Goal: Task Accomplishment & Management: Manage account settings

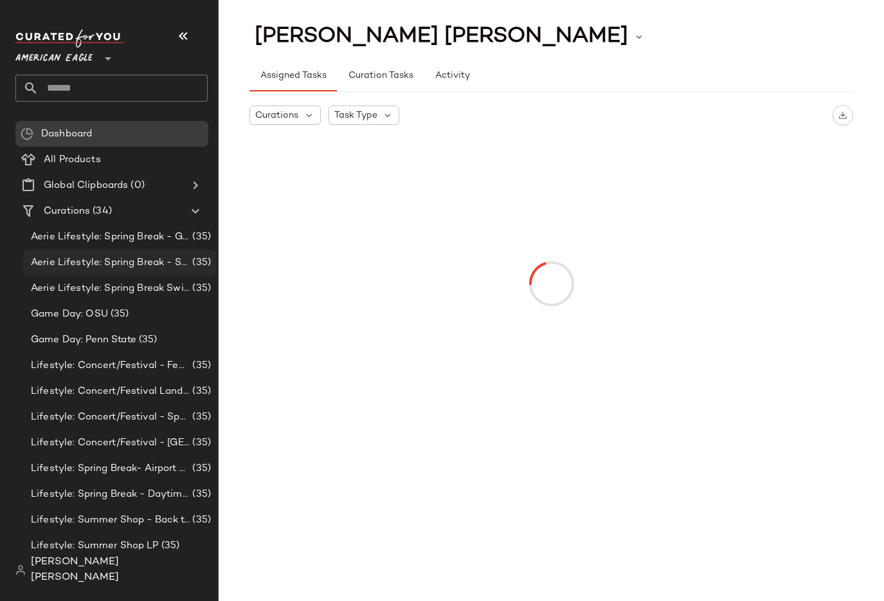
click at [161, 251] on div "Aerie Lifestyle: Spring Break - Sporty (35)" at bounding box center [119, 263] width 193 height 26
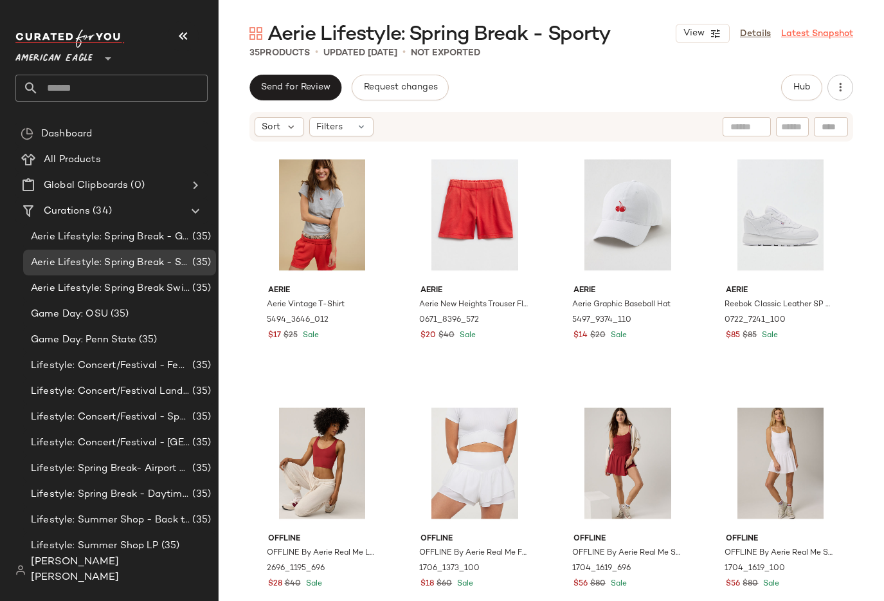
click at [812, 39] on link "Latest Snapshot" at bounding box center [817, 34] width 72 height 14
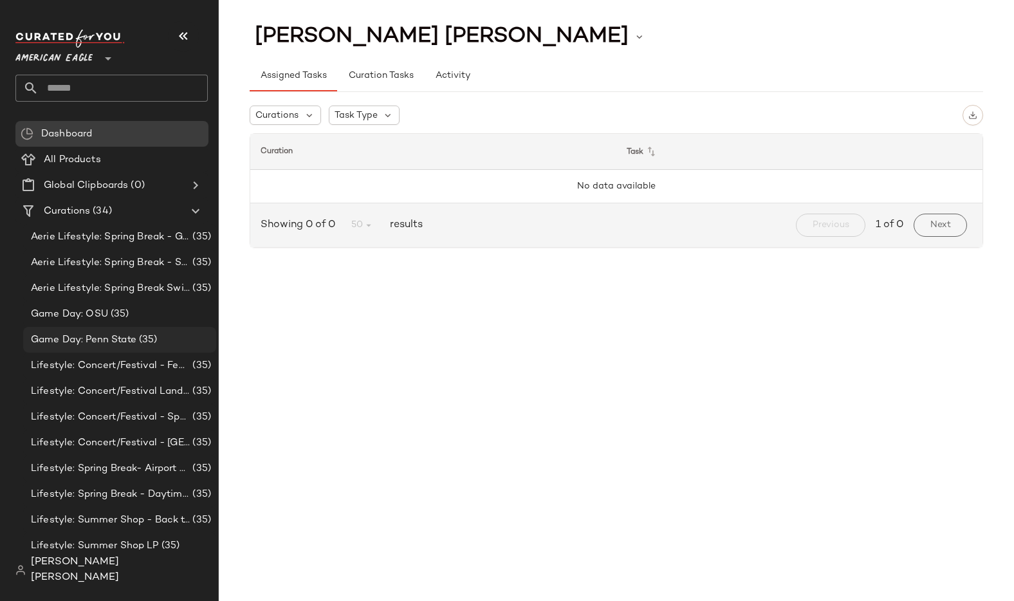
click at [161, 345] on div "Game Day: Penn State (35)" at bounding box center [119, 339] width 184 height 15
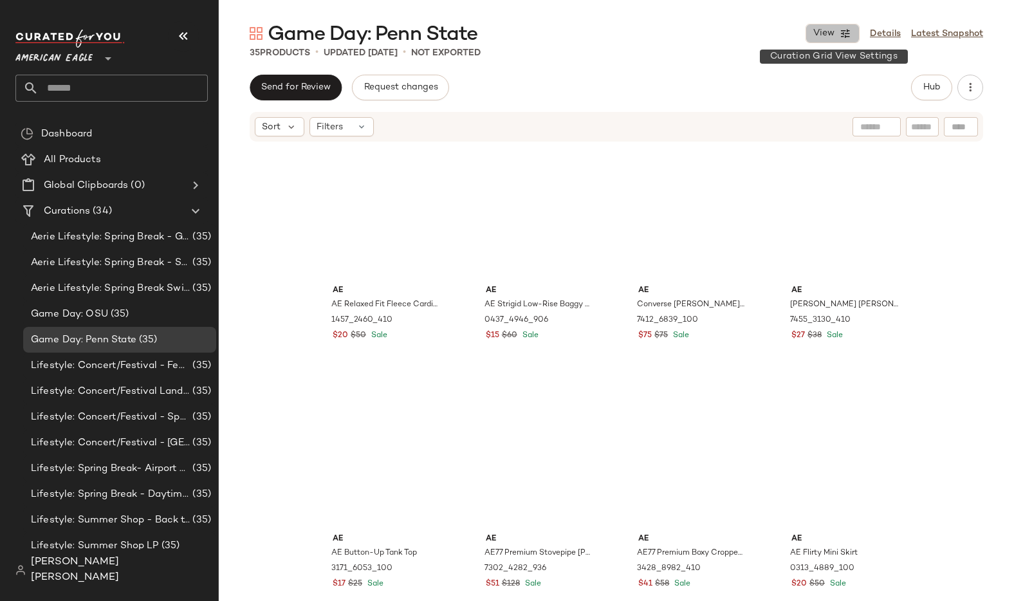
click at [841, 31] on icon "button" at bounding box center [845, 34] width 12 height 12
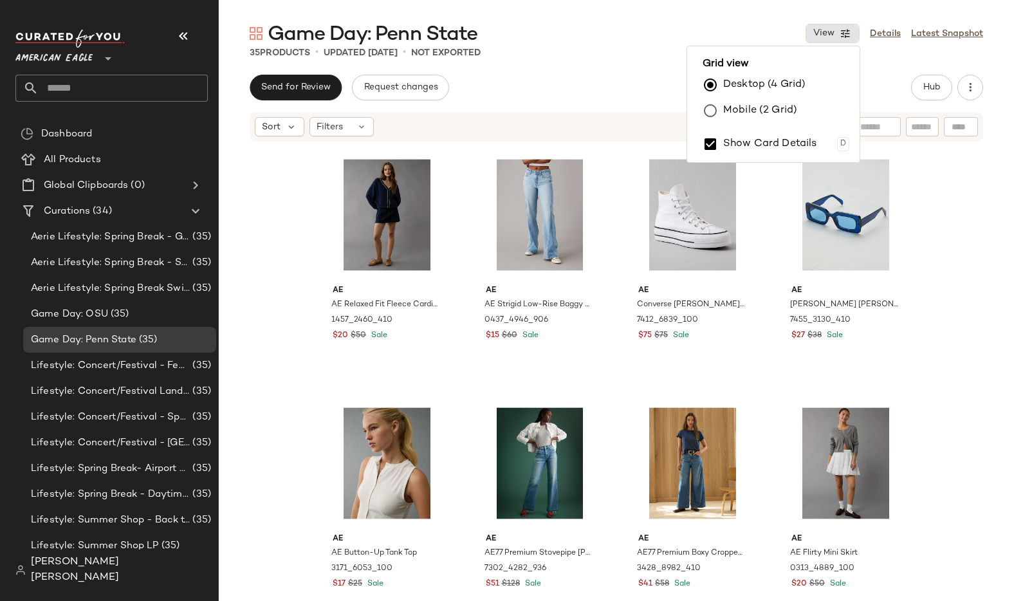
click at [790, 110] on label "Mobile (2 Grid)" at bounding box center [760, 111] width 74 height 26
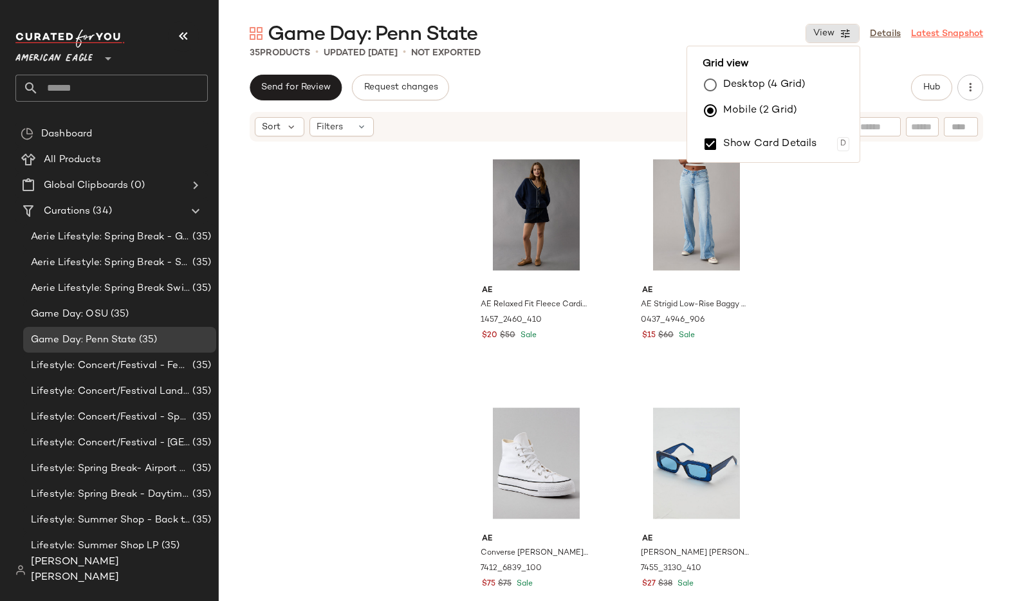
click at [884, 33] on link "Latest Snapshot" at bounding box center [947, 34] width 72 height 14
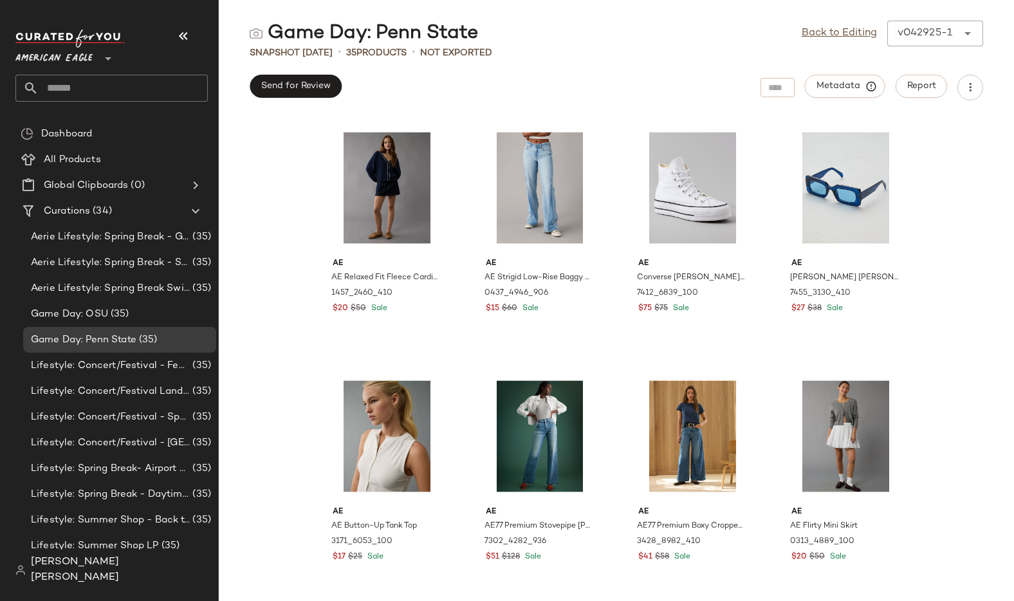
click at [109, 571] on span "[PERSON_NAME] [PERSON_NAME]" at bounding box center [119, 569] width 177 height 31
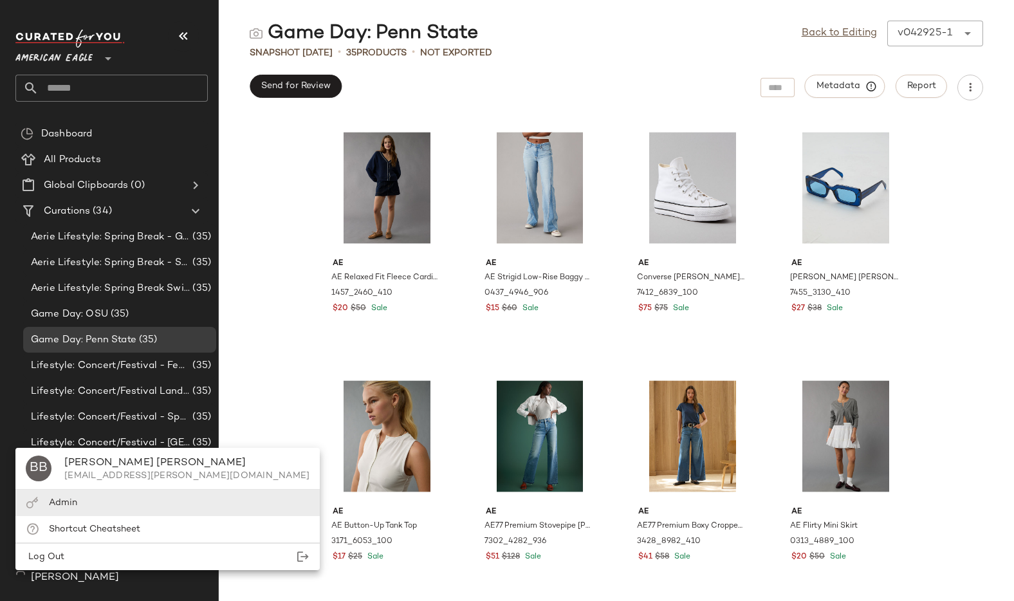
click at [95, 505] on div "Admin" at bounding box center [167, 502] width 304 height 26
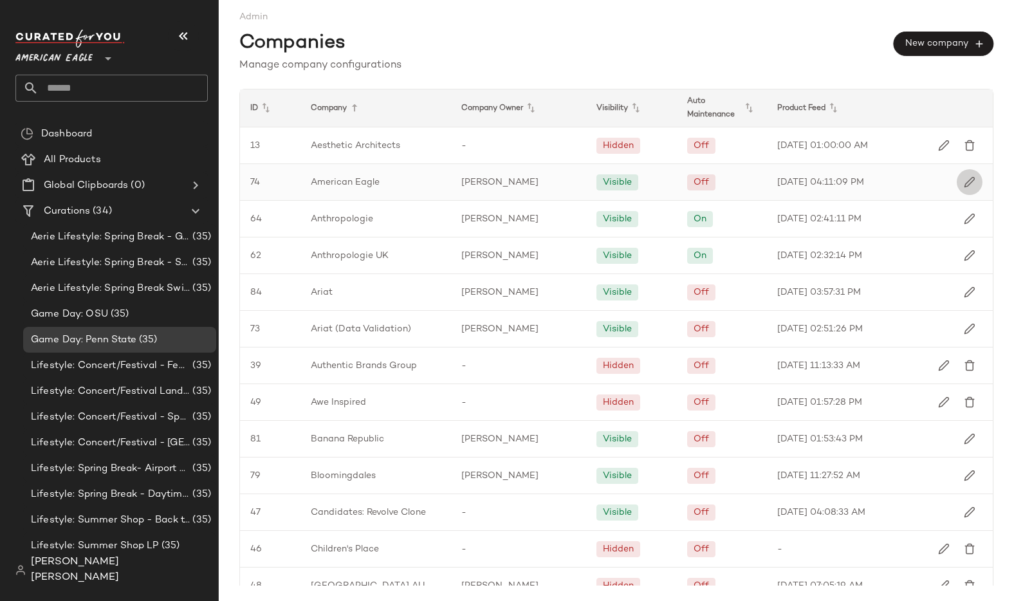
click at [884, 183] on img "button" at bounding box center [969, 182] width 12 height 12
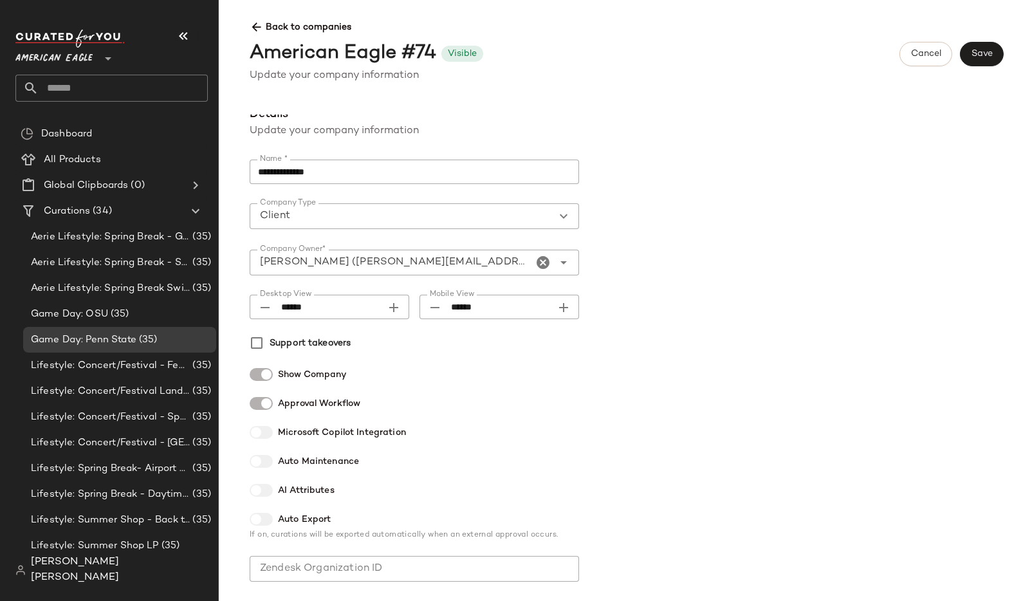
scroll to position [12, 0]
click at [125, 296] on div "Aerie Lifestyle: Spring Break Swimsuits Landing Page (35)" at bounding box center [119, 288] width 193 height 26
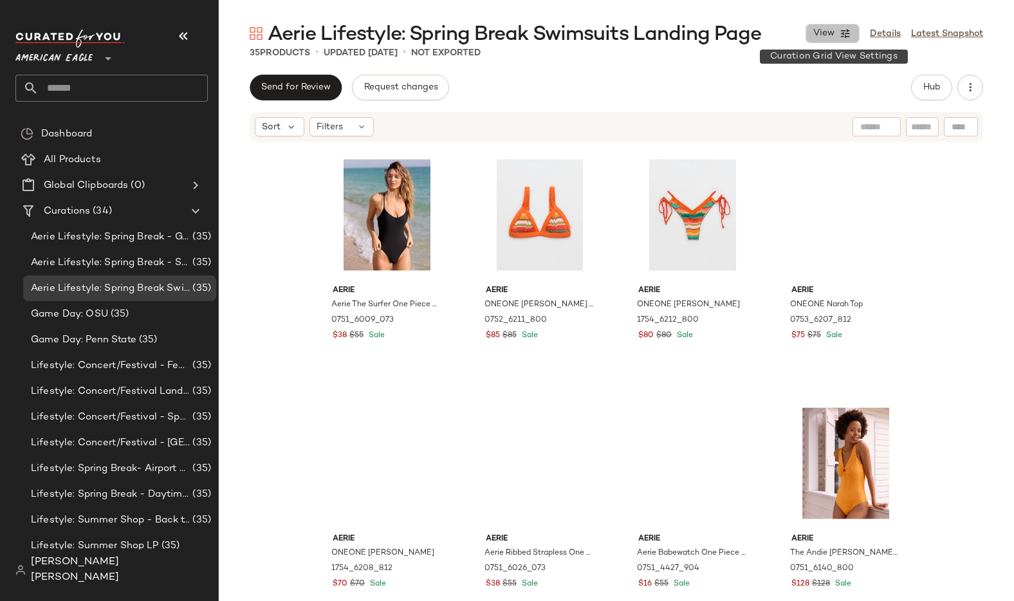
click at [832, 38] on span "View" at bounding box center [823, 33] width 22 height 10
